Goal: Browse casually: Explore the website without a specific task or goal

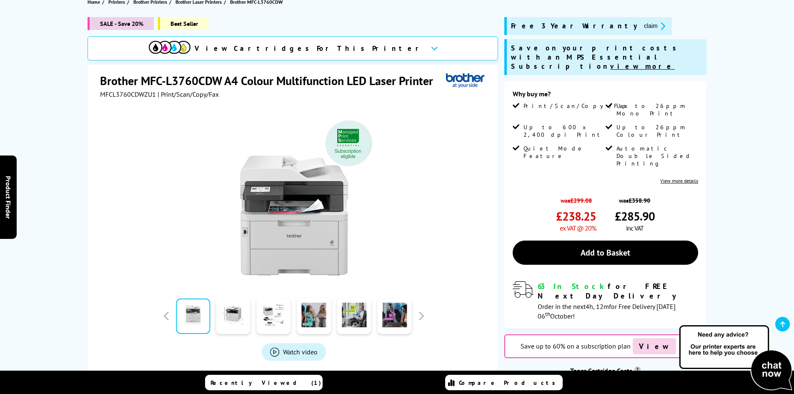
scroll to position [125, 0]
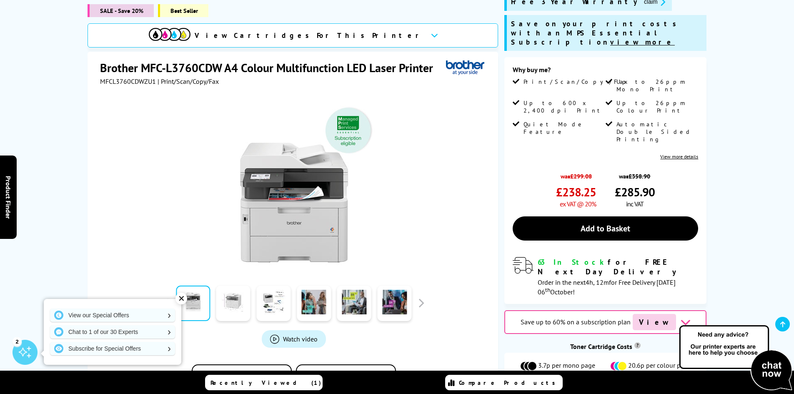
click at [238, 290] on link at bounding box center [233, 303] width 34 height 35
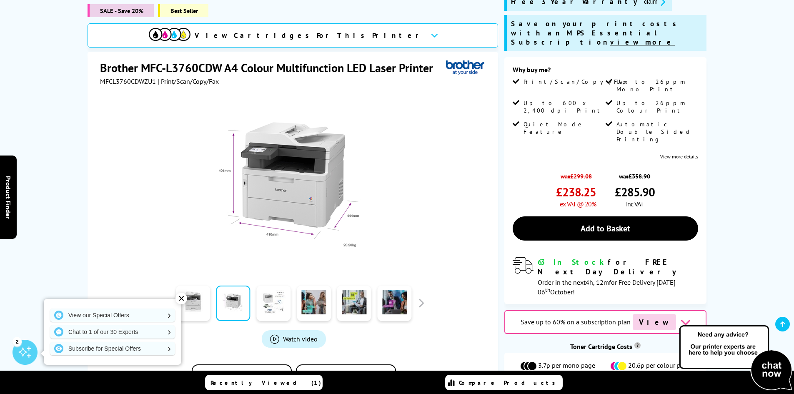
click at [269, 290] on link at bounding box center [273, 303] width 34 height 35
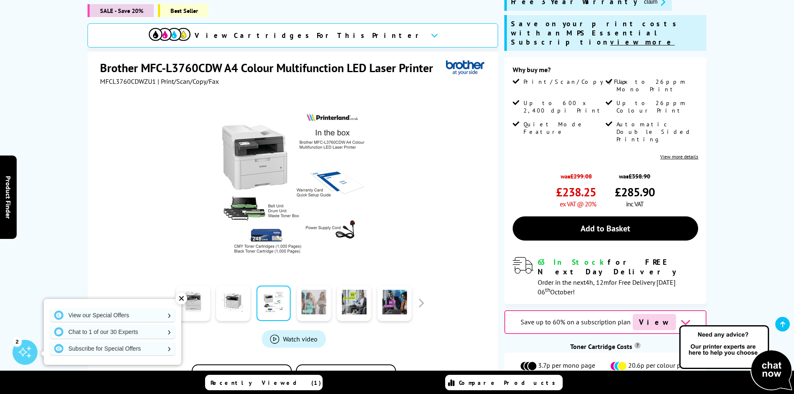
click at [310, 291] on link at bounding box center [314, 303] width 34 height 35
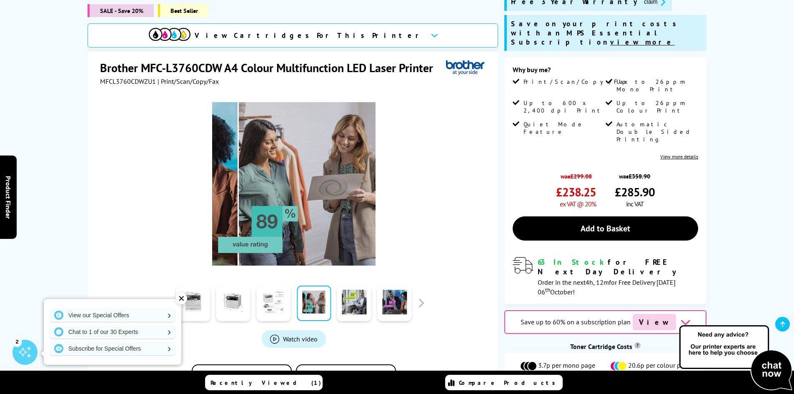
click at [264, 292] on link at bounding box center [273, 303] width 34 height 35
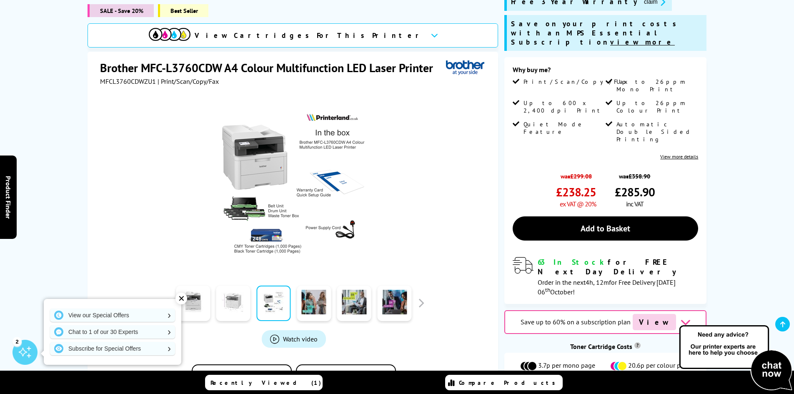
click at [222, 294] on link at bounding box center [233, 303] width 34 height 35
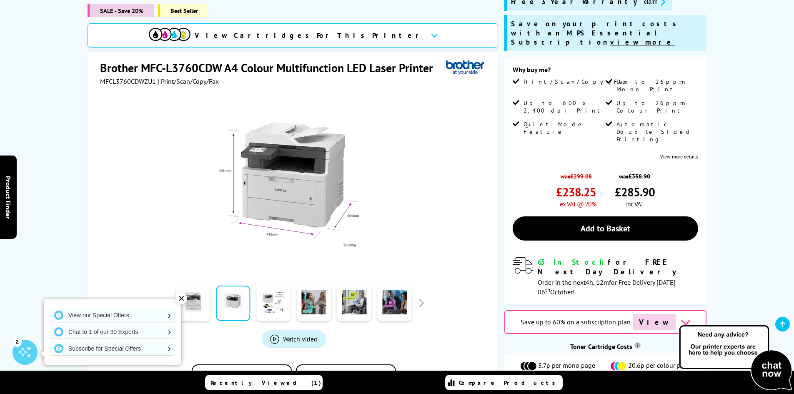
click at [181, 298] on div "✕" at bounding box center [182, 299] width 12 height 12
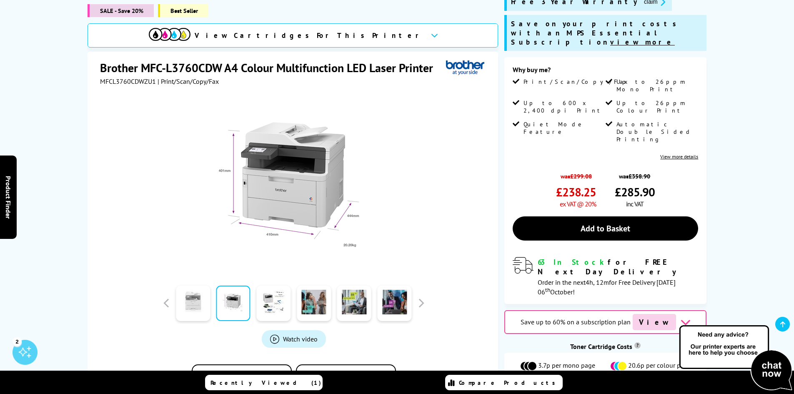
click at [203, 295] on link at bounding box center [193, 303] width 34 height 35
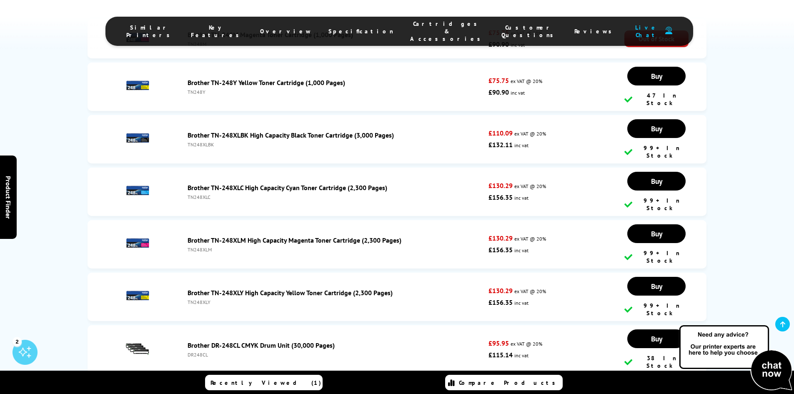
scroll to position [3345, 0]
